Goal: Task Accomplishment & Management: Complete application form

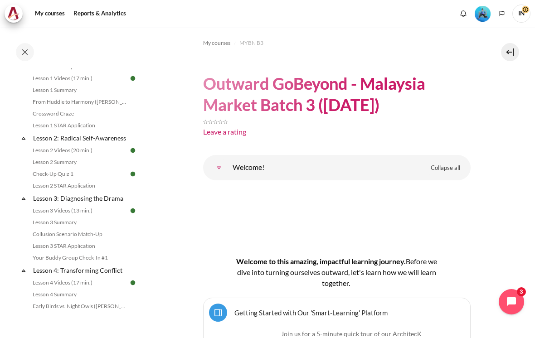
scroll to position [146, 0]
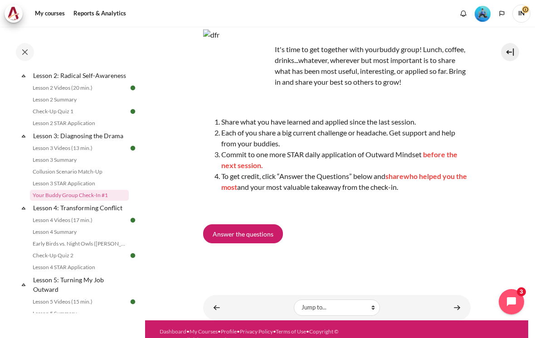
scroll to position [71, 0]
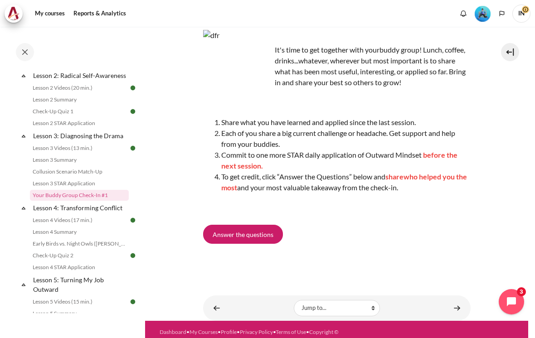
click at [238, 230] on span "Answer the questions" at bounding box center [243, 235] width 61 height 10
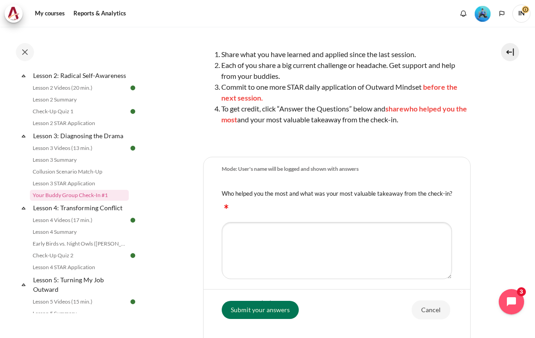
scroll to position [159, 0]
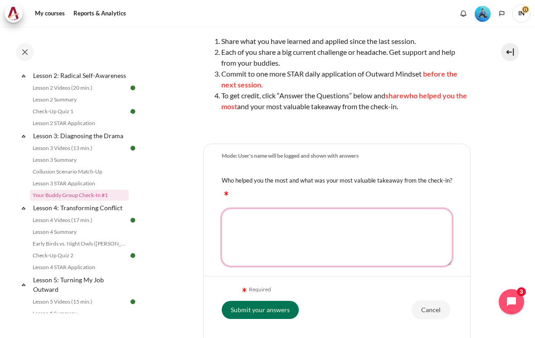
click at [239, 209] on textarea "Who helped you the most and what was your most valuable takeaway from the check…" at bounding box center [337, 237] width 230 height 57
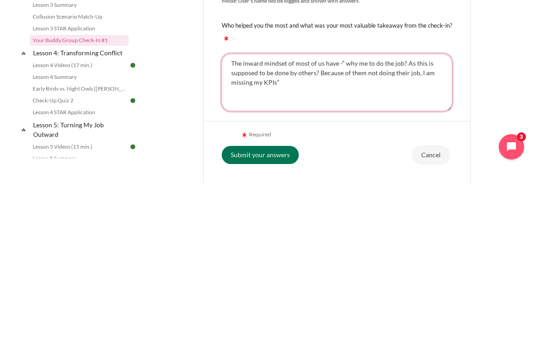
click at [317, 209] on textarea "The inward mindset of most of us have -“ why me to do the job? As this is suppo…" at bounding box center [337, 237] width 230 height 57
click at [291, 209] on textarea "The inward mindset of most of us have -“ why me to do the job? As this is suppo…" at bounding box center [337, 237] width 230 height 57
click at [224, 209] on textarea "The inward mindset of most of us have -“ why me to do the job? As this is suppo…" at bounding box center [337, 237] width 230 height 57
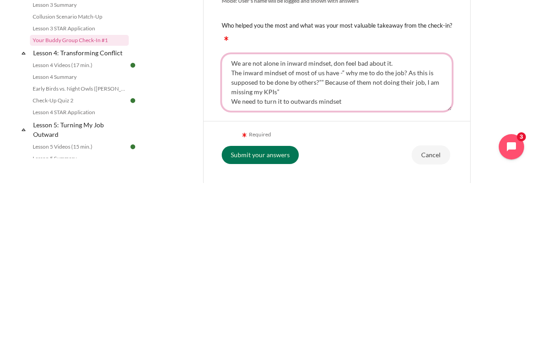
click at [352, 209] on textarea "We are not alone in inward mindset, don feel bad about it. The inward mindset o…" at bounding box center [337, 237] width 230 height 57
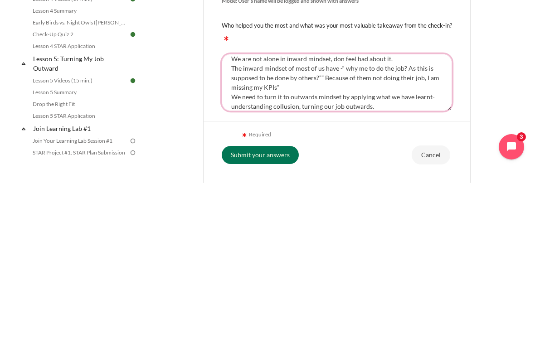
scroll to position [0, 0]
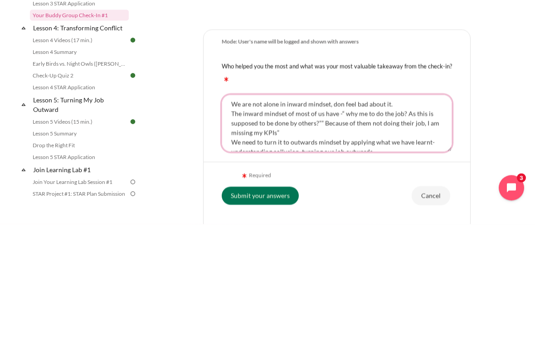
click at [233, 209] on textarea "We are not alone in inward mindset, don feel bad about it. The inward mindset o…" at bounding box center [337, 237] width 230 height 57
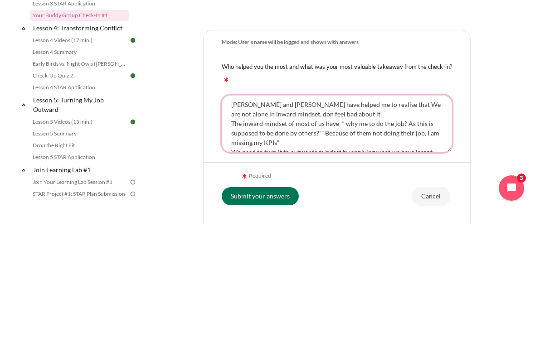
click at [385, 209] on textarea "Hew Chui and Se Hong have helped me to realise that We are not alone in inward …" at bounding box center [337, 237] width 230 height 57
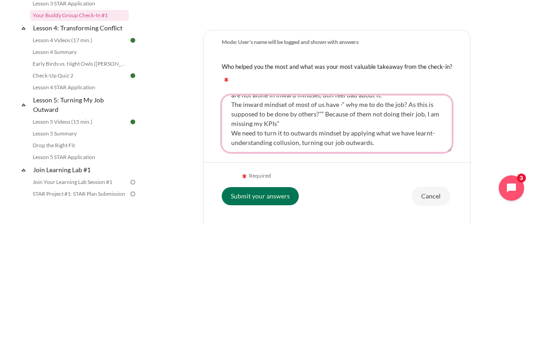
scroll to position [19, 0]
click at [380, 209] on textarea "Hew Chui and Se Hong have helped me to realise that we are not alone in inward …" at bounding box center [337, 237] width 230 height 57
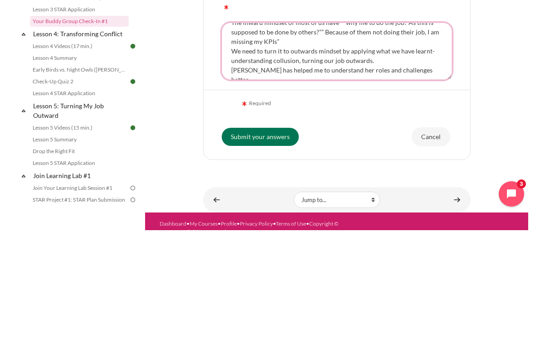
scroll to position [237, 0]
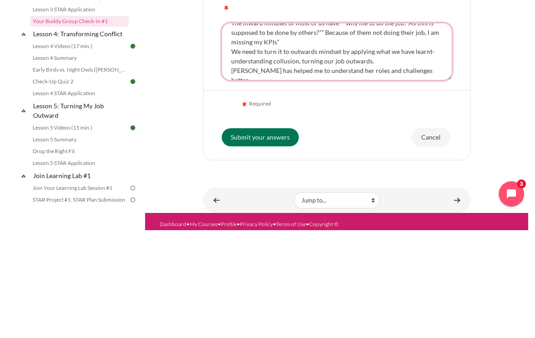
type textarea "Hew Chui and Se Hong have helped me to realise that we are not alone in inward …"
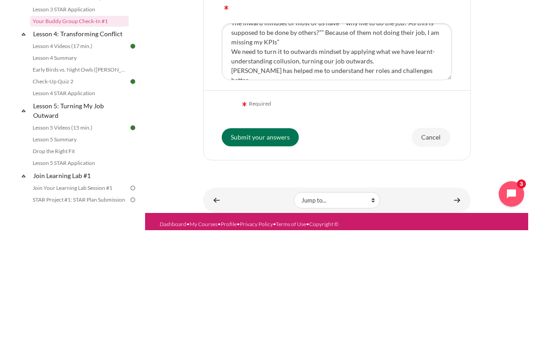
click at [255, 236] on input "Submit your answers" at bounding box center [260, 245] width 77 height 18
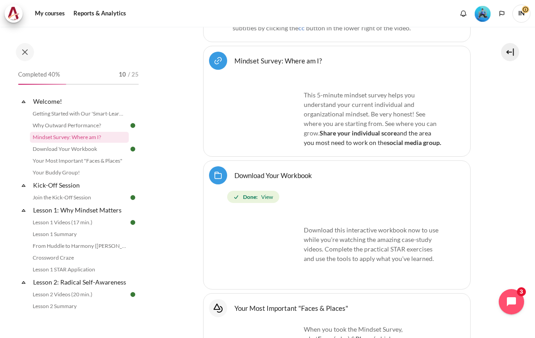
scroll to position [479, 0]
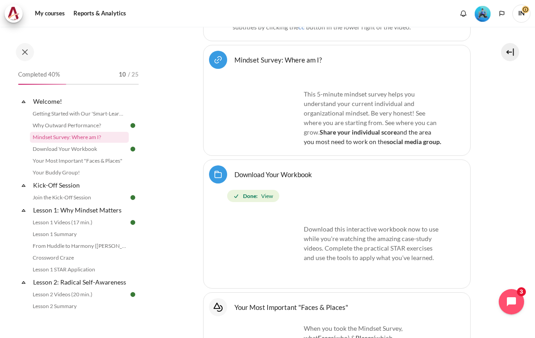
click at [264, 192] on span "View" at bounding box center [267, 196] width 12 height 8
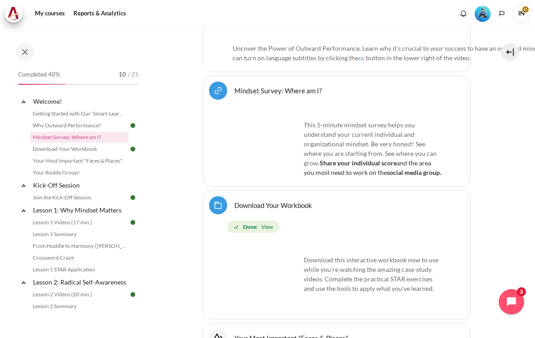
click at [270, 223] on span "View" at bounding box center [267, 227] width 12 height 8
click at [266, 223] on span "View" at bounding box center [267, 227] width 12 height 8
click at [268, 223] on span "View" at bounding box center [267, 227] width 12 height 8
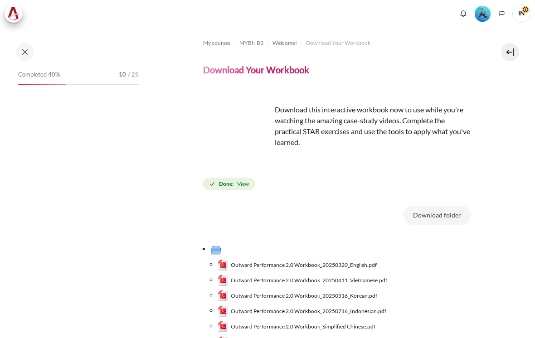
click at [284, 160] on div "Download this interactive workbook now to use while you're watching the amazing…" at bounding box center [337, 142] width 268 height 99
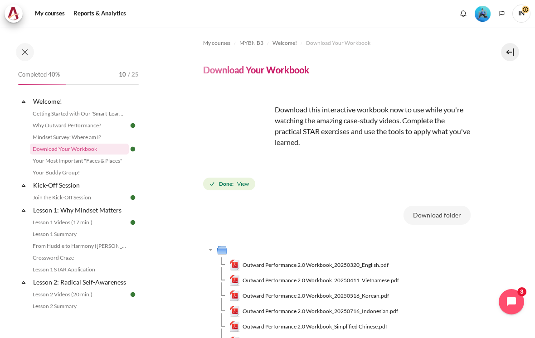
scroll to position [73, 0]
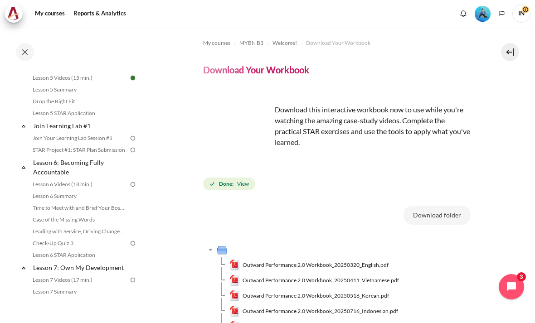
click at [482, 10] on img "Level #3" at bounding box center [483, 14] width 16 height 16
click at [483, 9] on img "Level #3" at bounding box center [483, 14] width 16 height 16
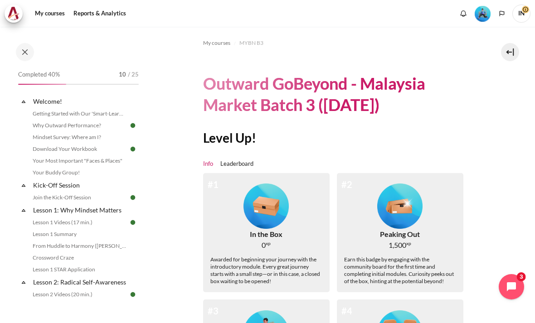
click at [520, 8] on span "IN" at bounding box center [521, 14] width 18 height 18
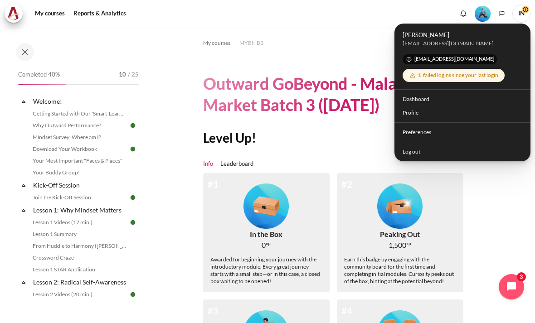
click at [502, 182] on section "My courses MYBN B3 Outward GoBeyond - Malaysia Market Batch 3 (Sep 2025) Level …" at bounding box center [336, 312] width 383 height 570
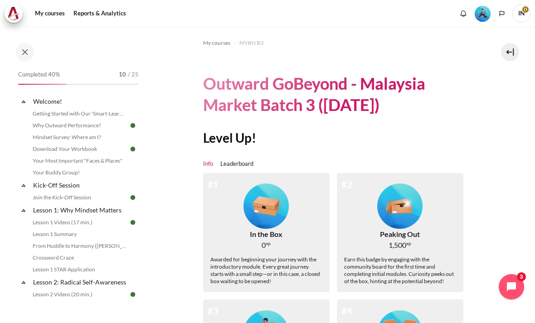
click at [244, 160] on link "Leaderboard" at bounding box center [236, 164] width 33 height 9
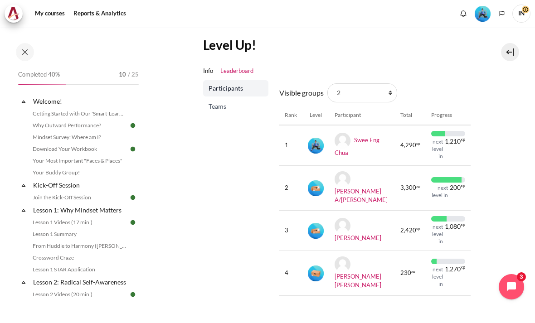
scroll to position [92, 0]
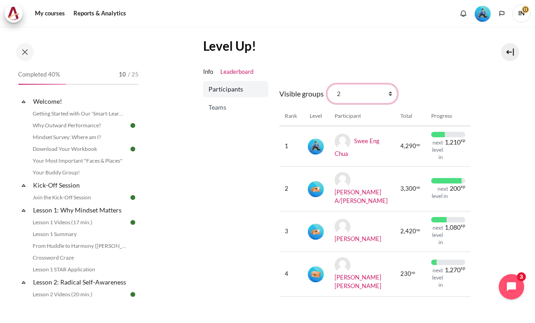
click at [385, 84] on select "All participants 3 1 2 3 4" at bounding box center [362, 93] width 70 height 19
select select "4979"
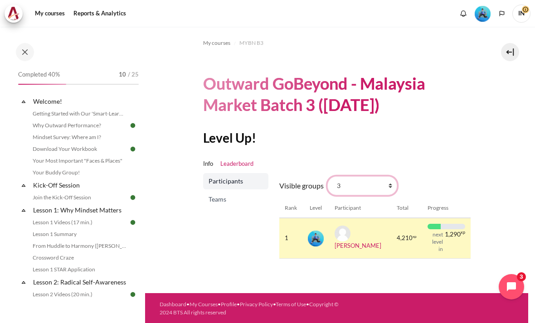
click at [380, 176] on select "All participants 3 1 2 3 4" at bounding box center [362, 185] width 70 height 19
select select "4964"
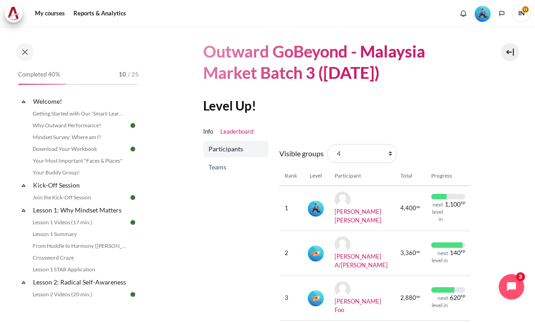
scroll to position [33, 0]
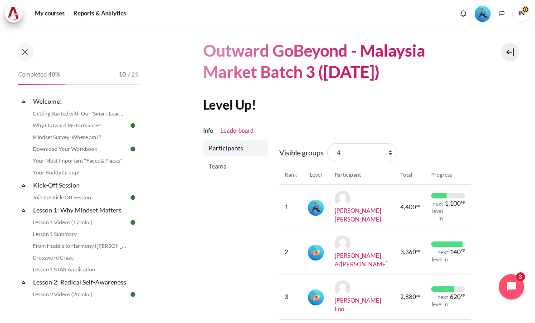
click at [410, 203] on span "4,400" at bounding box center [408, 207] width 16 height 9
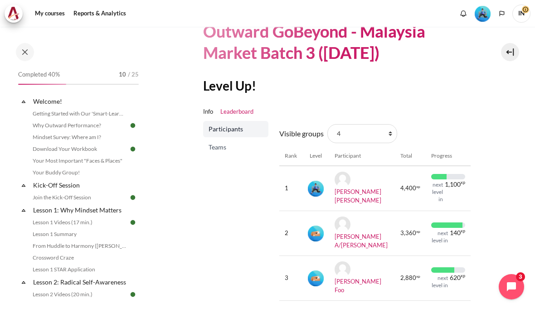
scroll to position [52, 0]
click at [390, 125] on select "All participants 3 1 2 3 4" at bounding box center [362, 134] width 70 height 19
select select "4961"
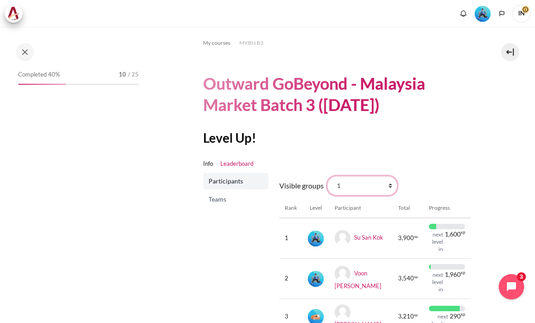
click at [385, 176] on select "All participants 3 1 2 3 4" at bounding box center [362, 185] width 70 height 19
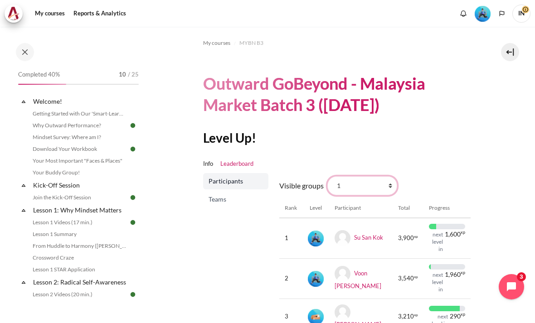
click at [386, 176] on select "All participants 3 1 2 3 4" at bounding box center [362, 185] width 70 height 19
select select "4979"
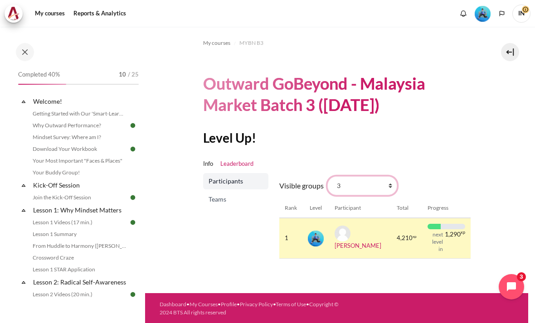
click at [384, 176] on select "All participants 3 1 2 3 4" at bounding box center [362, 185] width 70 height 19
select select "4964"
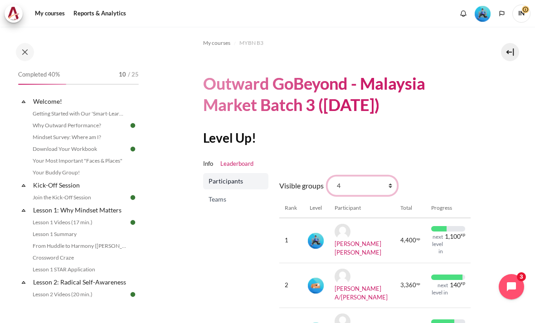
click at [388, 176] on select "All participants 3 1 2 3 4" at bounding box center [362, 185] width 70 height 19
select select "4979"
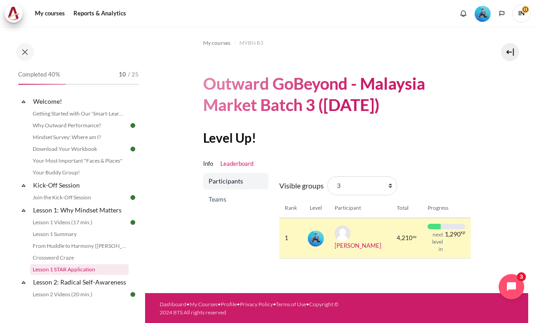
click at [47, 269] on link "Lesson 1 STAR Application" at bounding box center [79, 269] width 99 height 11
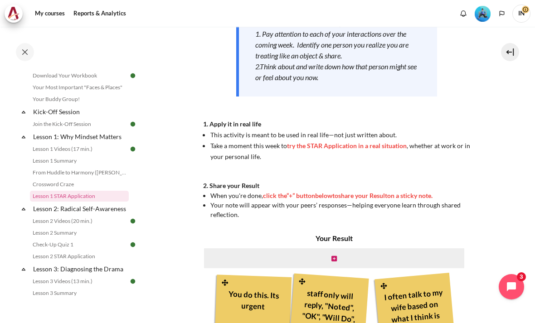
scroll to position [180, 0]
click at [382, 142] on span "try the STAR Application in a real situation" at bounding box center [347, 146] width 120 height 8
click at [374, 142] on span "try the STAR Application in a real situation" at bounding box center [347, 146] width 120 height 8
click at [376, 141] on li "Take a moment this week to try the STAR Application in a real situation , wheth…" at bounding box center [340, 152] width 260 height 22
click at [374, 142] on span "try the STAR Application in a real situation" at bounding box center [347, 146] width 120 height 8
